Goal: Book appointment/travel/reservation

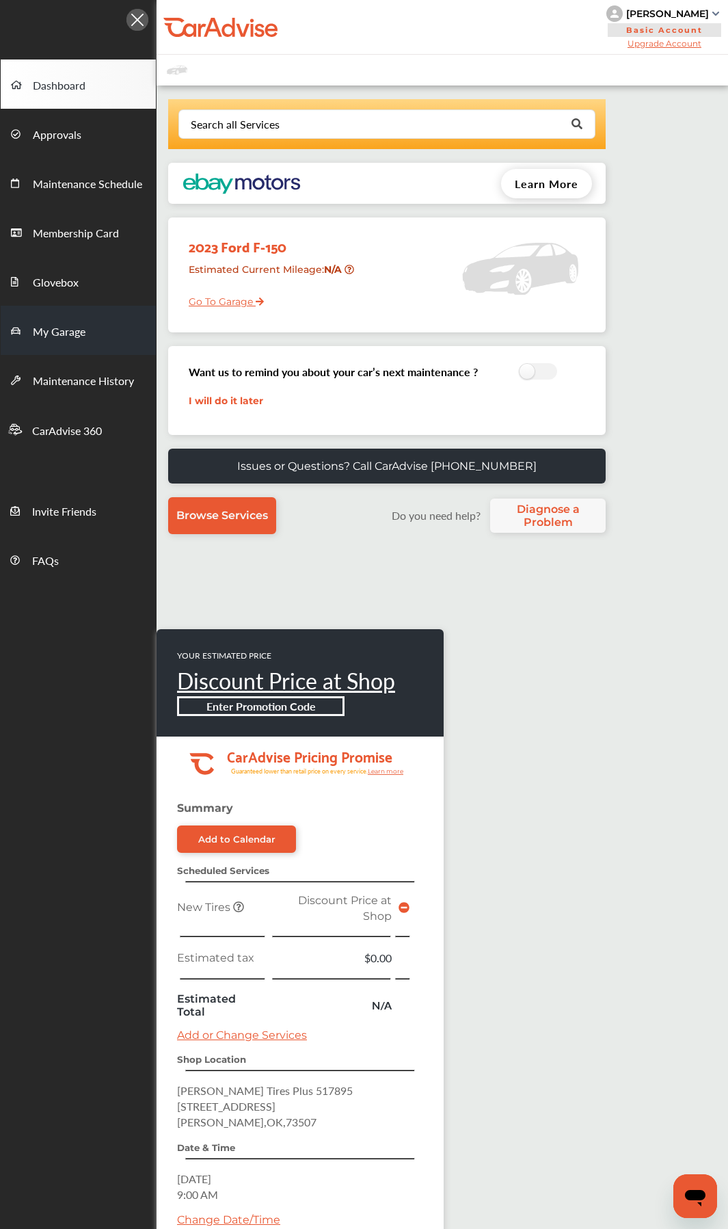
click at [64, 328] on span "My Garage" at bounding box center [59, 333] width 53 height 18
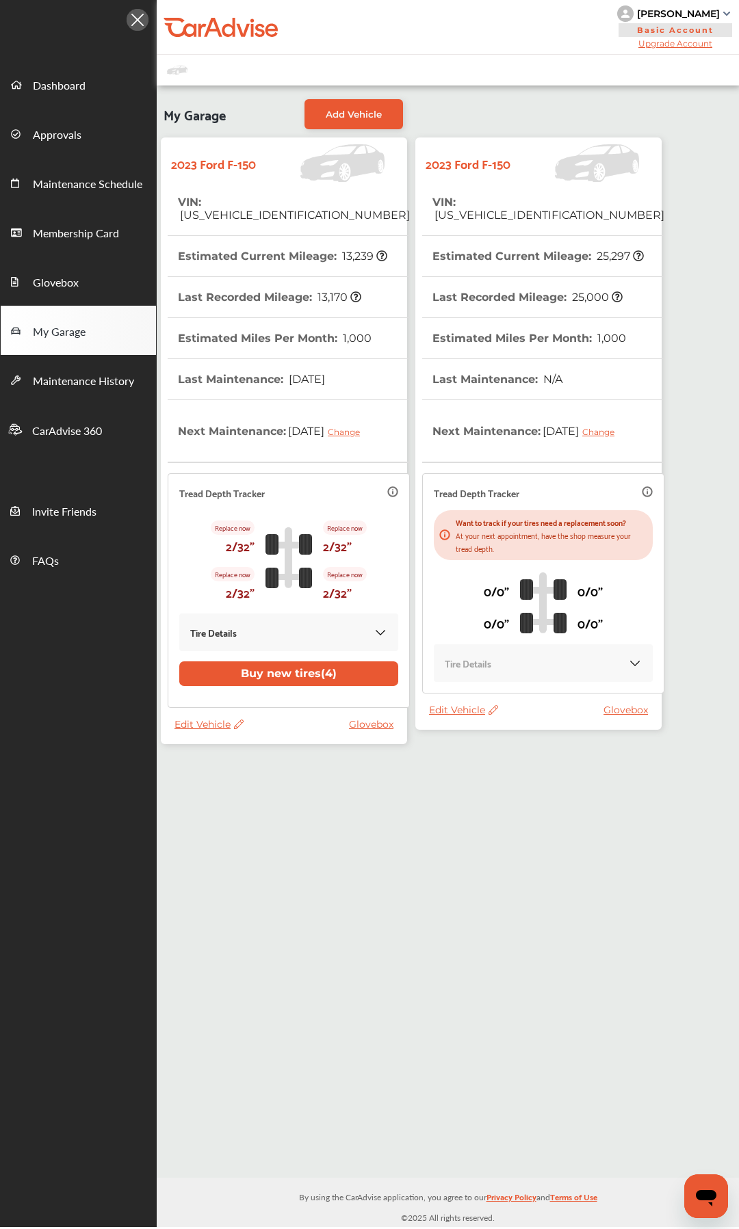
click at [204, 579] on span "Edit Vehicle" at bounding box center [208, 724] width 69 height 12
click at [223, 579] on div "Edit" at bounding box center [265, 738] width 123 height 21
select select "**"
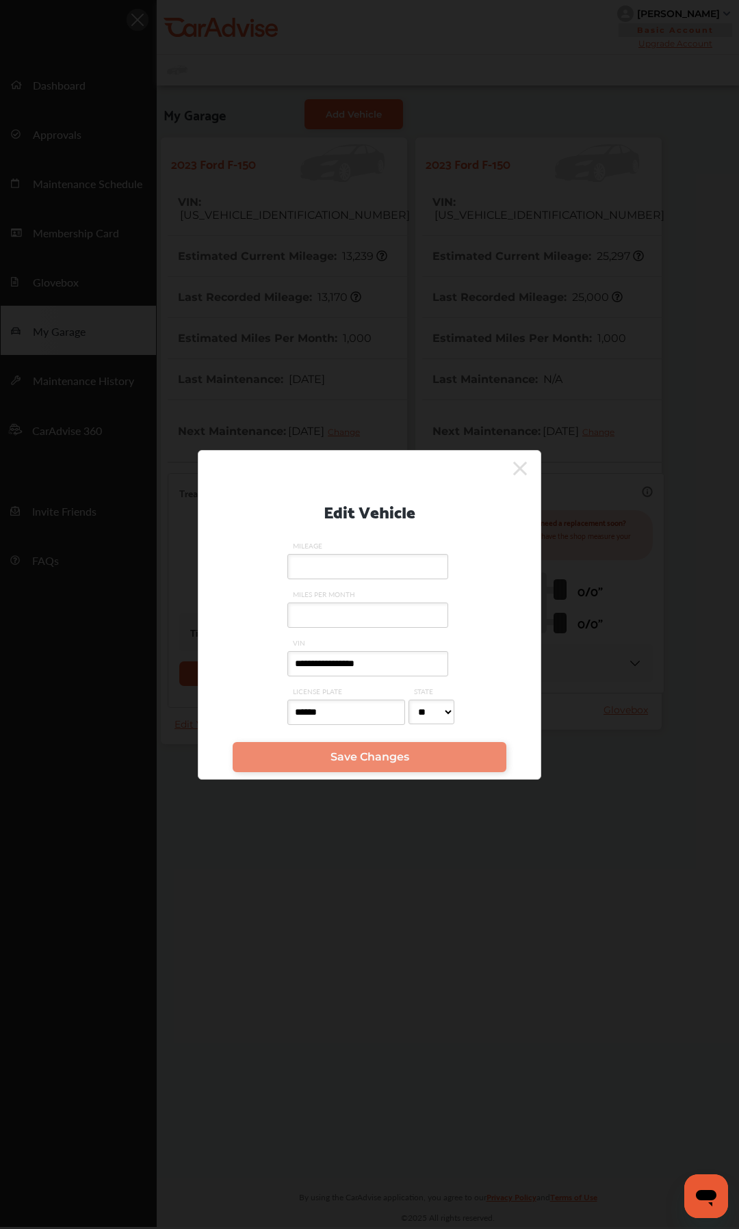
click at [519, 462] on icon at bounding box center [520, 469] width 14 height 22
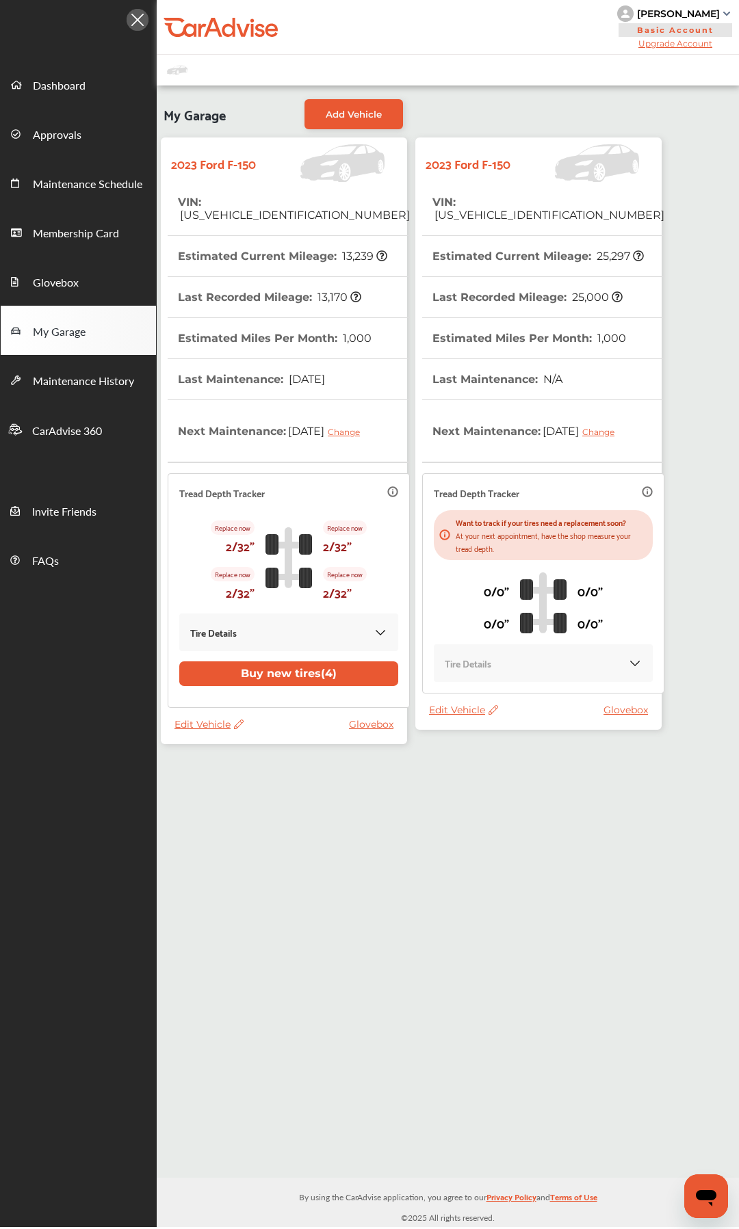
click at [448, 579] on span "Edit Vehicle" at bounding box center [463, 710] width 69 height 12
click at [487, 579] on div "Edit" at bounding box center [509, 721] width 123 height 21
select select "**"
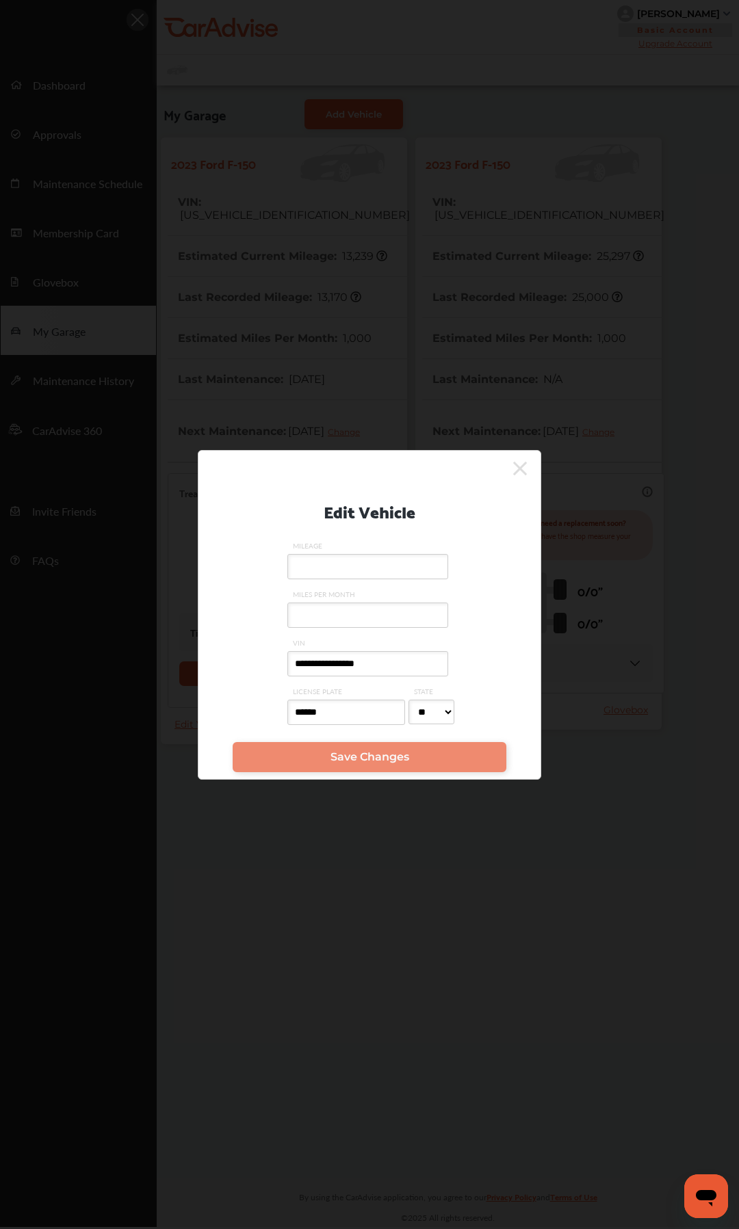
click at [523, 461] on icon at bounding box center [520, 469] width 14 height 22
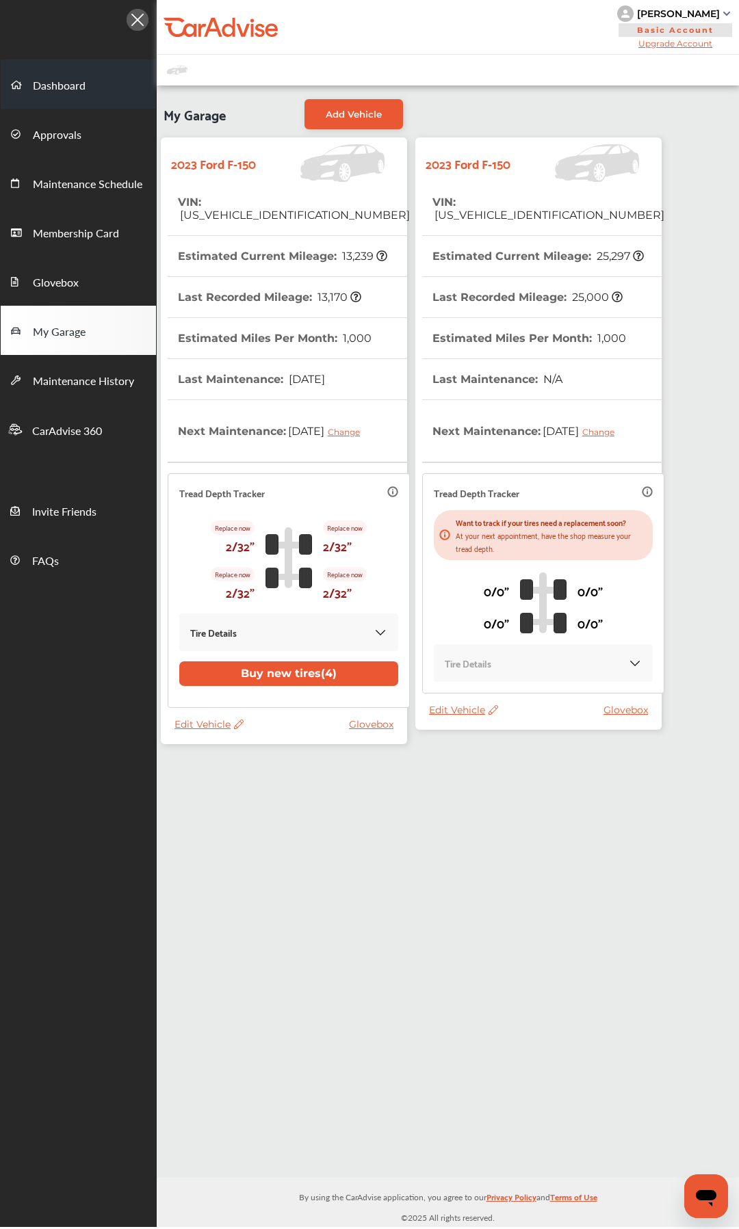
click at [60, 78] on span "Dashboard" at bounding box center [59, 86] width 53 height 18
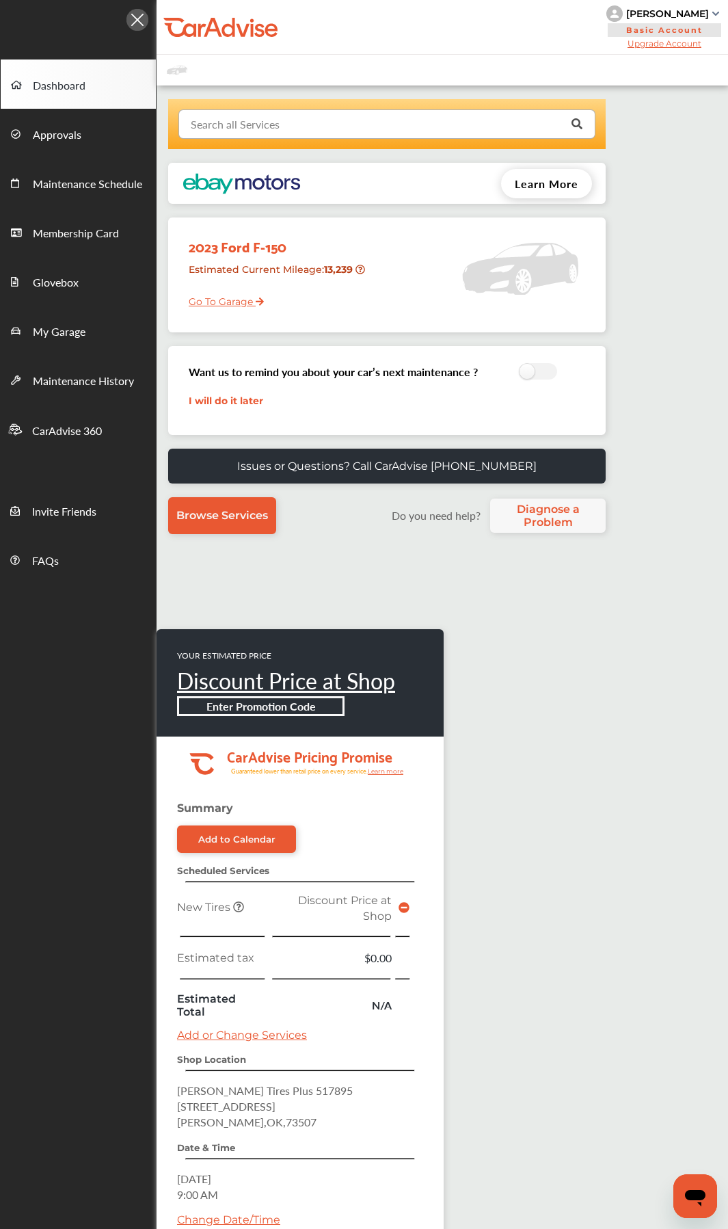
click at [380, 128] on input "text" at bounding box center [384, 123] width 408 height 27
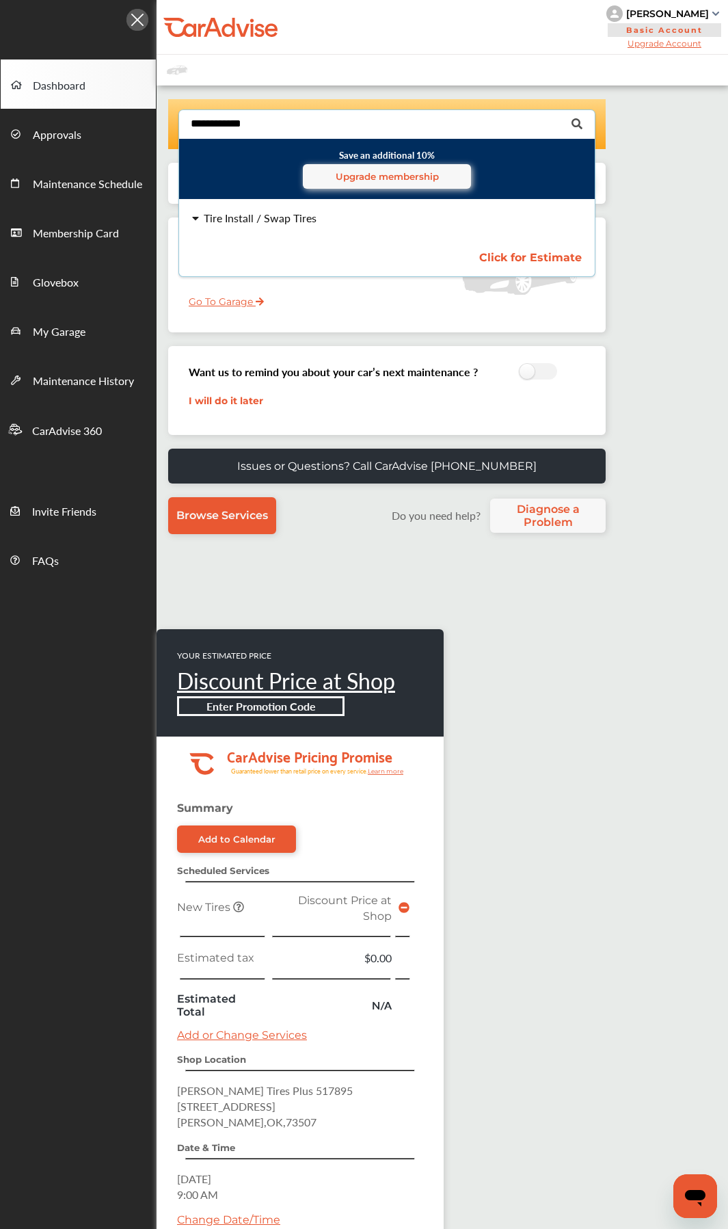
type input "**********"
click at [371, 226] on div "Tire Install / Swap Tires Click for Estimate Tire Install / Swap Tires Click fo…" at bounding box center [387, 238] width 438 height 77
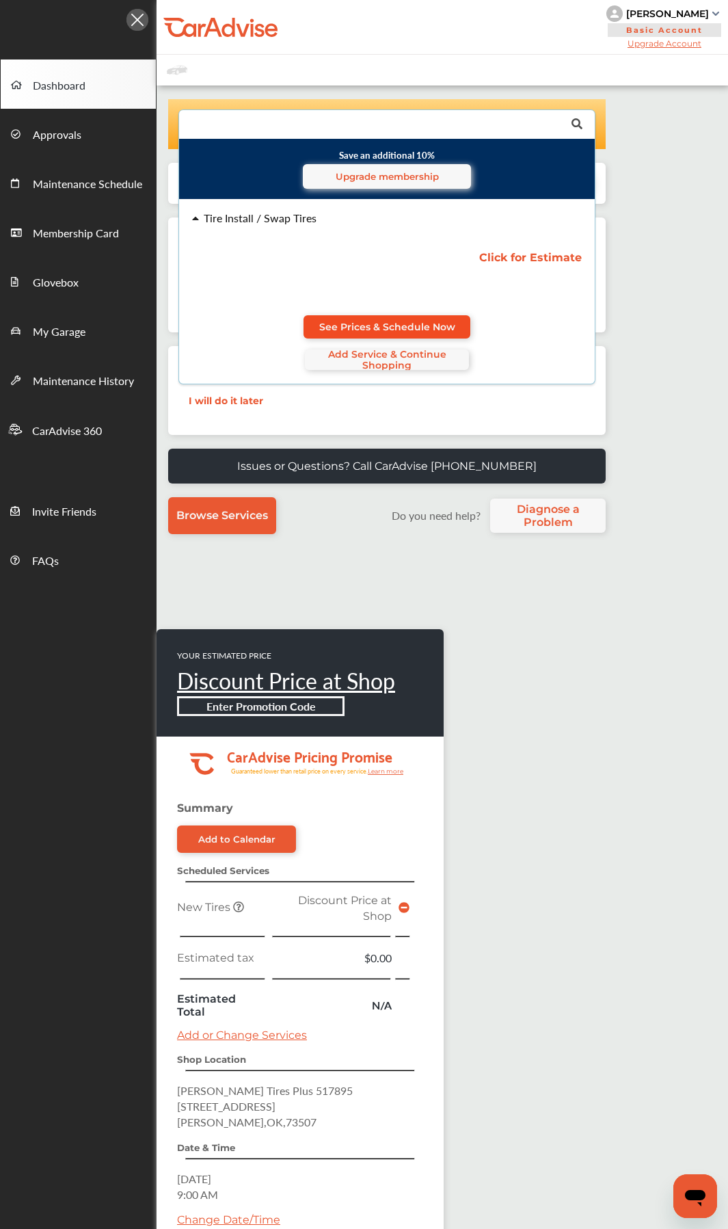
click at [368, 325] on span "See Prices & Schedule Now" at bounding box center [387, 326] width 136 height 11
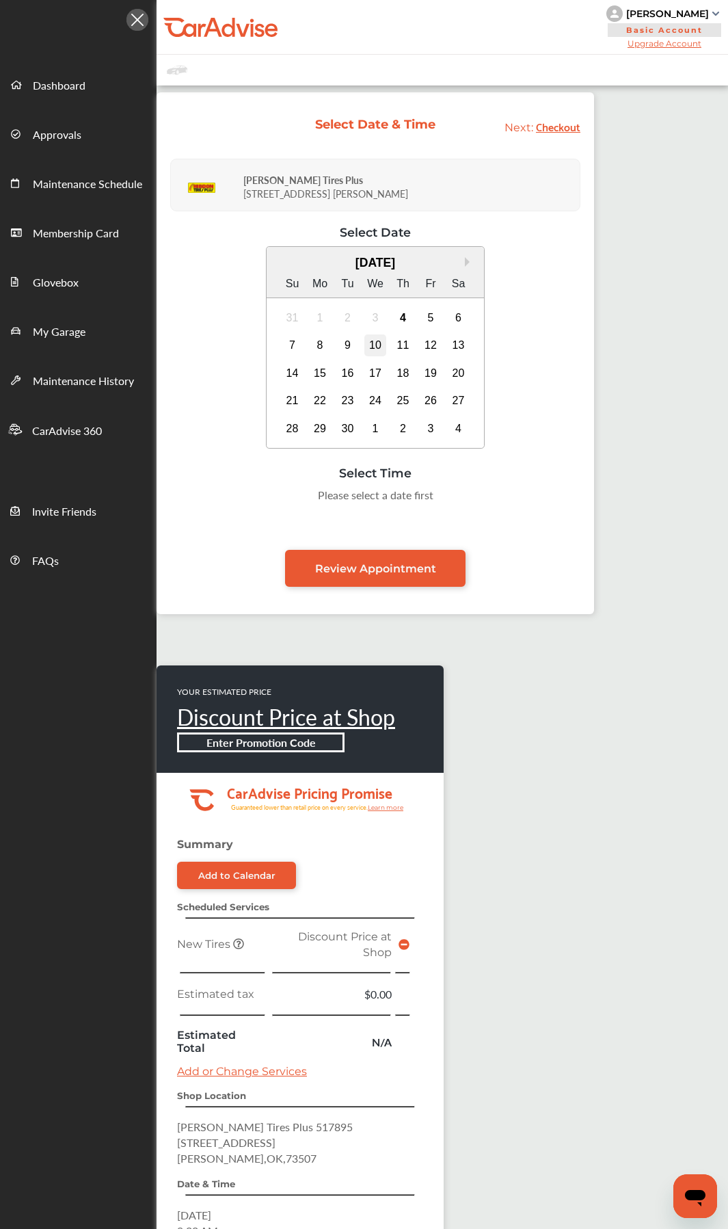
click at [374, 341] on div "10" at bounding box center [376, 345] width 22 height 22
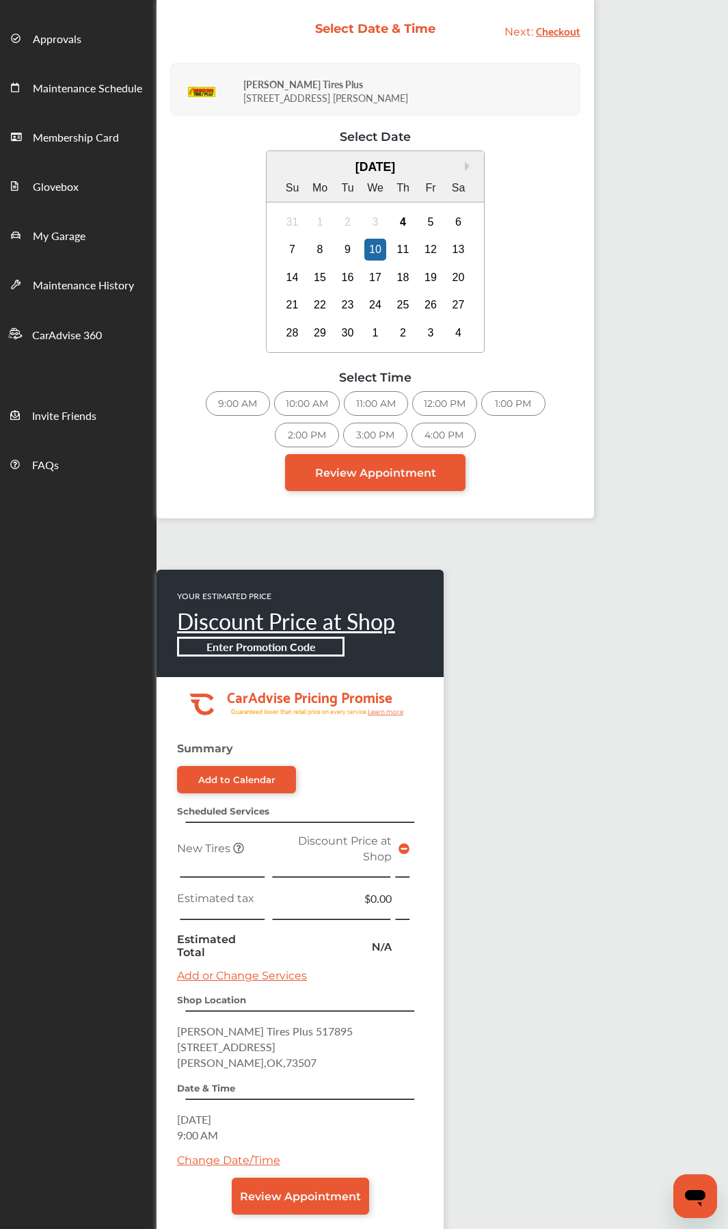
scroll to position [210, 0]
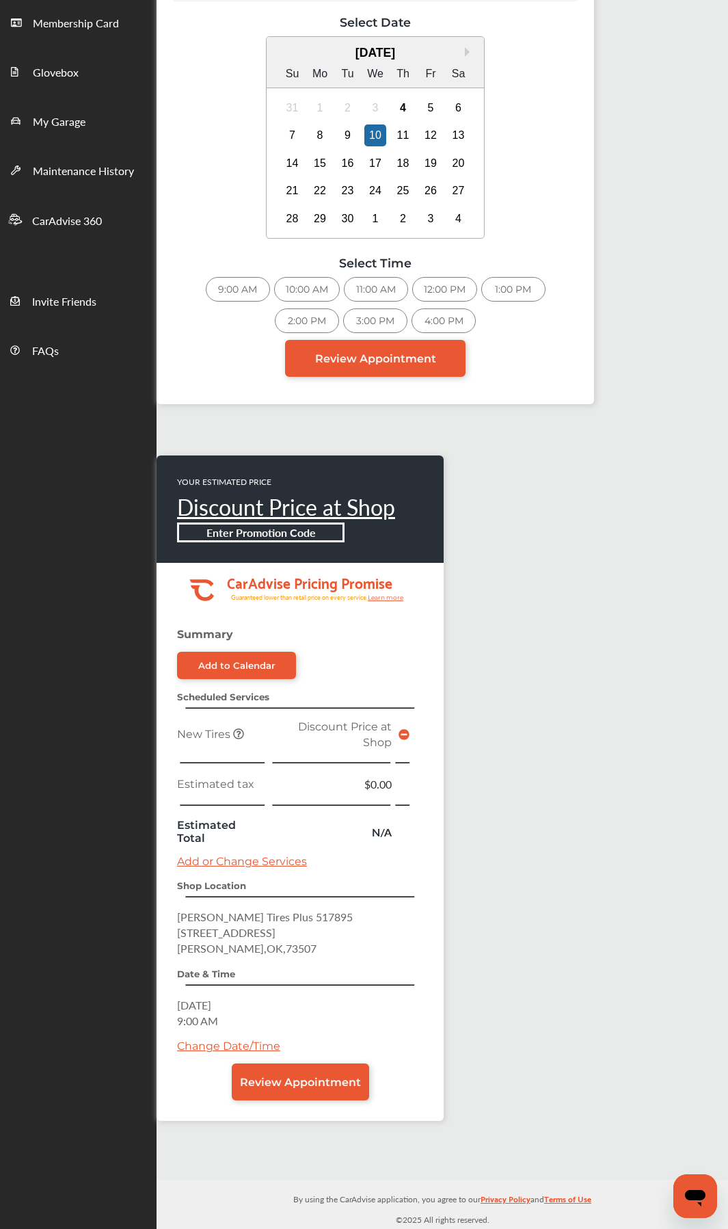
click at [239, 291] on div "9:00 AM" at bounding box center [238, 289] width 64 height 25
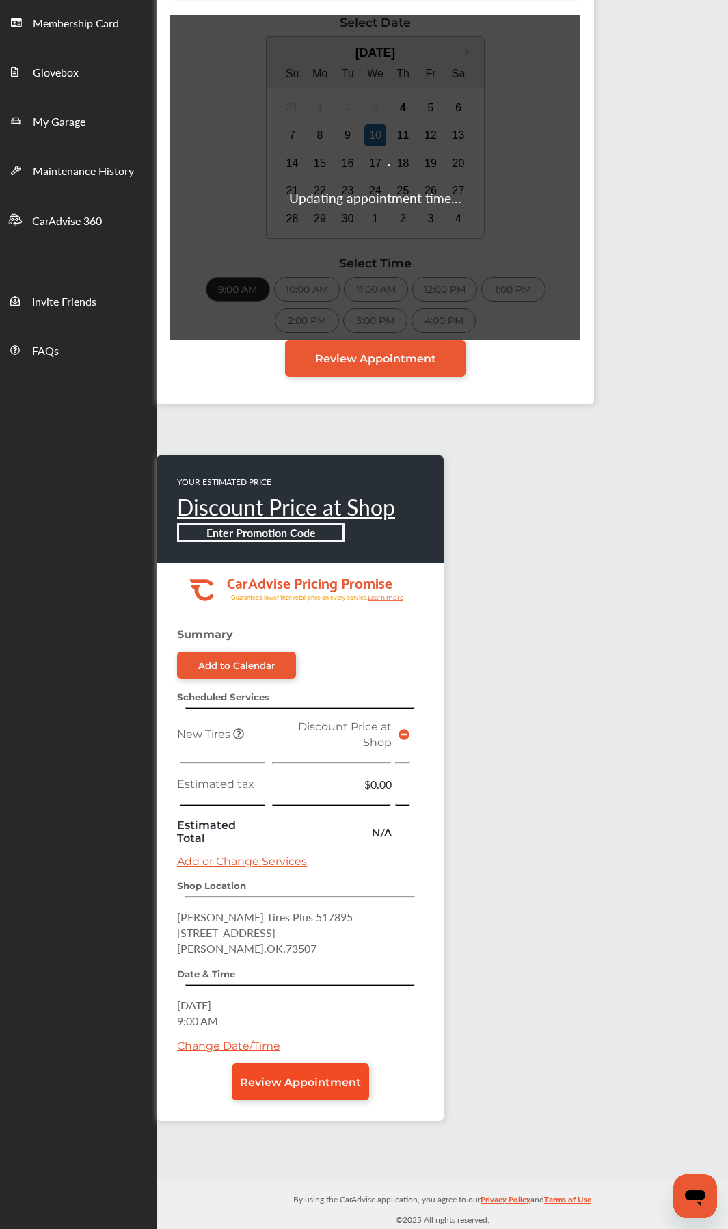
click at [301, 579] on link "Review Appointment" at bounding box center [300, 1082] width 137 height 37
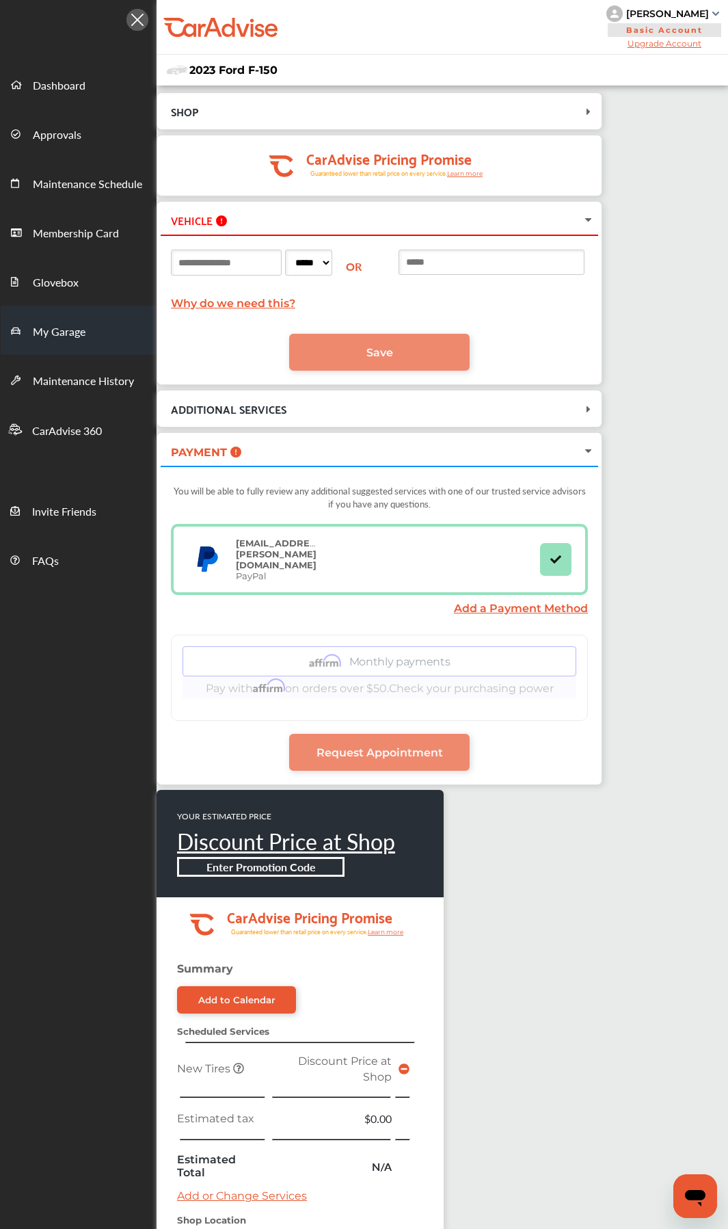
click at [77, 330] on span "My Garage" at bounding box center [59, 333] width 53 height 18
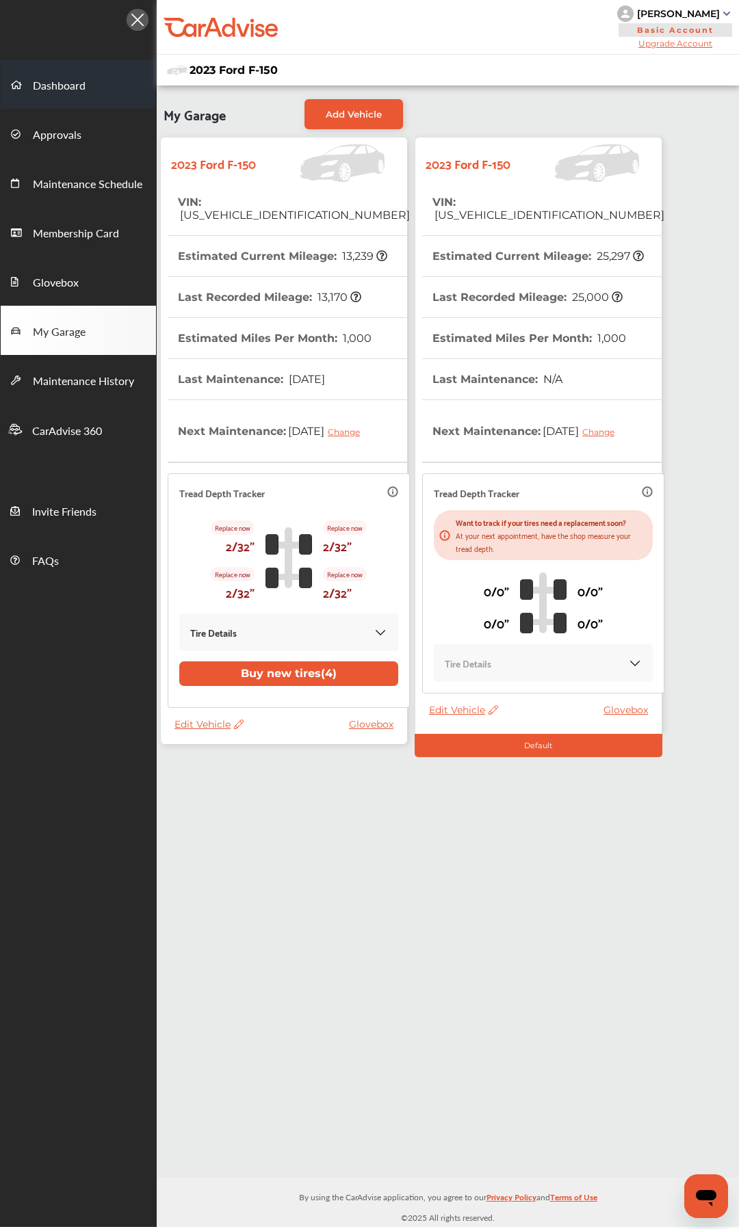
click at [53, 75] on link "Dashboard" at bounding box center [78, 84] width 155 height 49
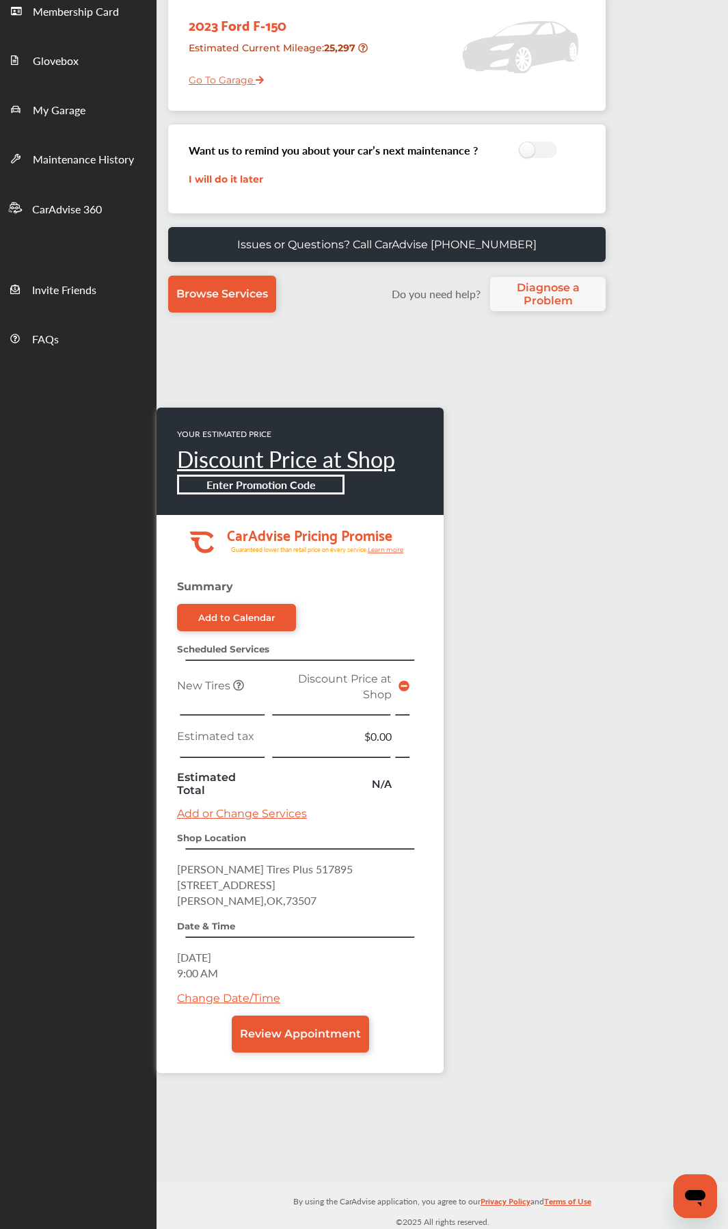
scroll to position [224, 0]
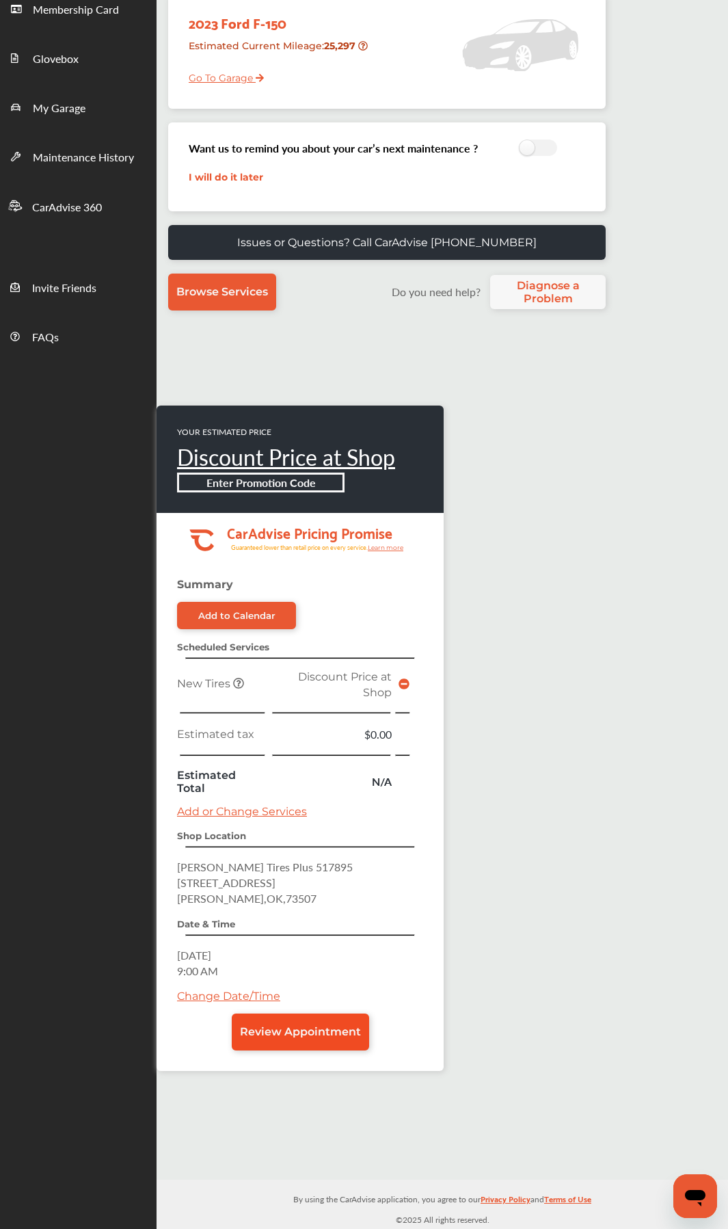
click at [316, 579] on span "Review Appointment" at bounding box center [300, 1031] width 121 height 13
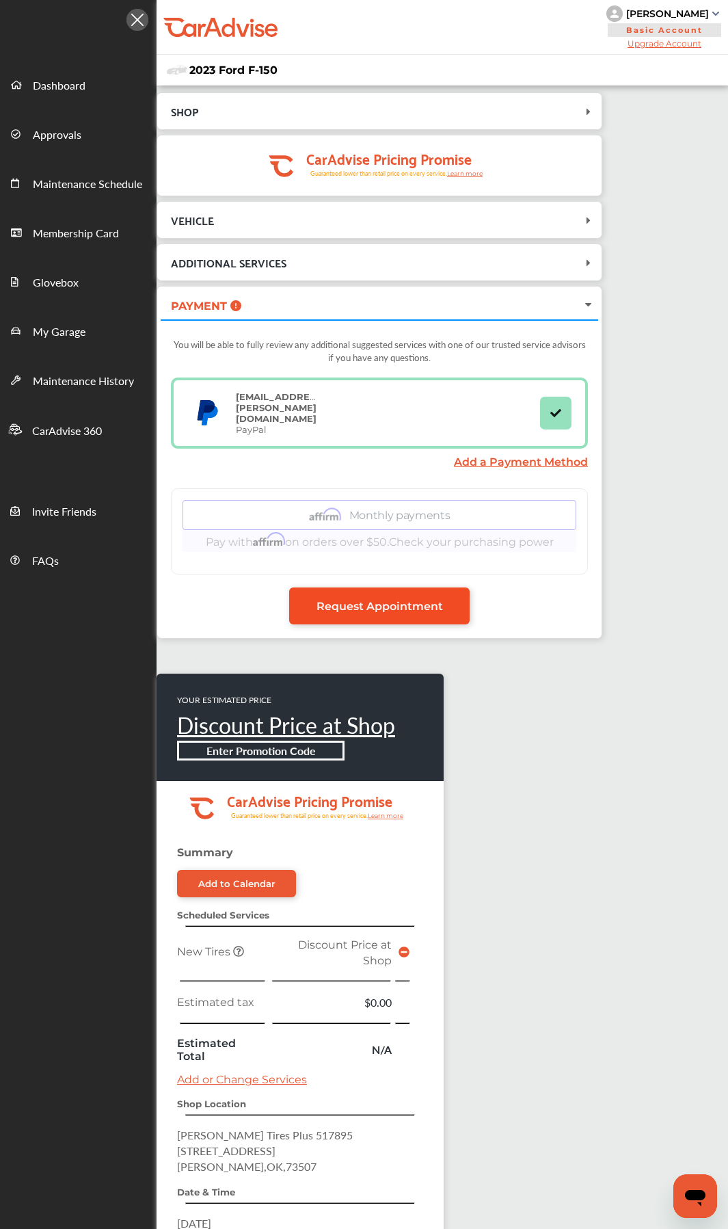
click at [384, 579] on link "Request Appointment" at bounding box center [379, 606] width 181 height 37
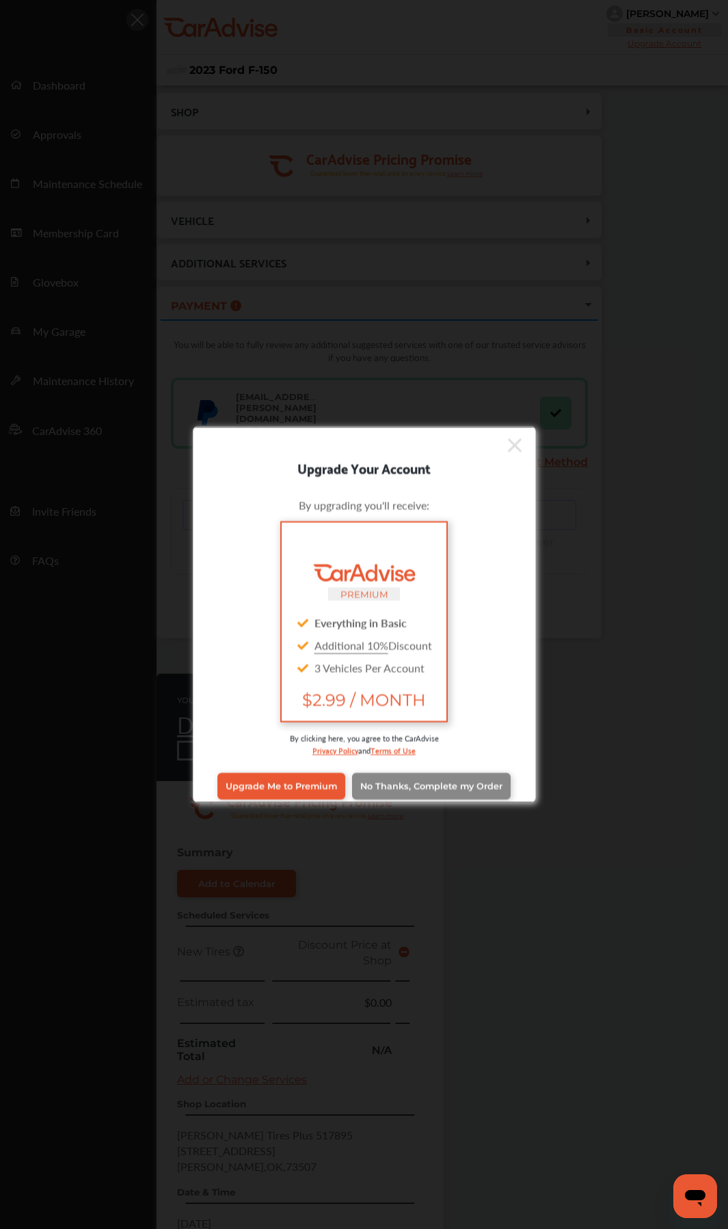
click at [400, 579] on link "No Thanks, Complete my Order" at bounding box center [431, 786] width 159 height 26
